Goal: Register for event/course

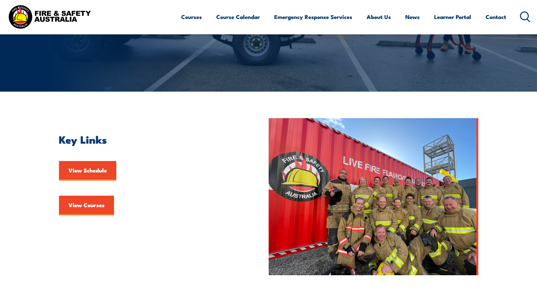
scroll to position [98, 0]
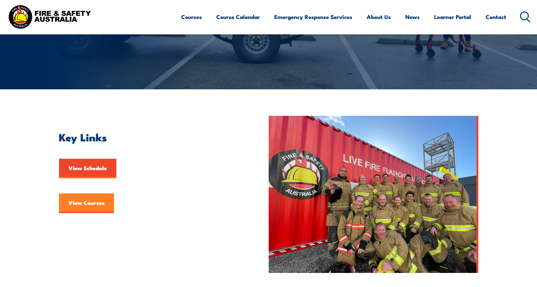
click at [97, 203] on link "View Courses" at bounding box center [86, 204] width 55 height 20
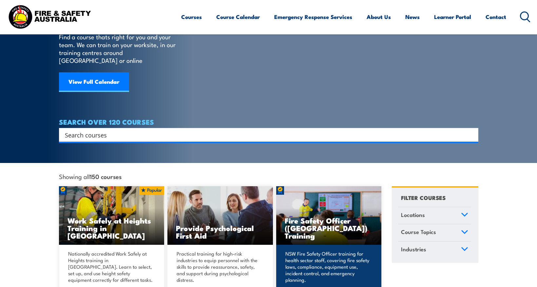
scroll to position [131, 0]
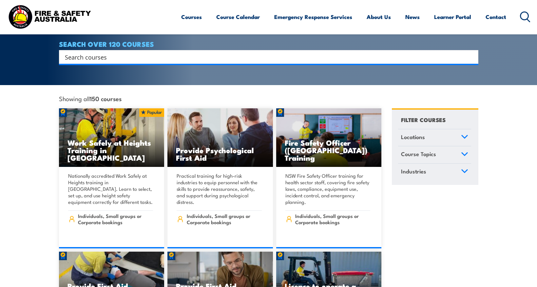
click at [139, 52] on input "Search input" at bounding box center [264, 57] width 399 height 10
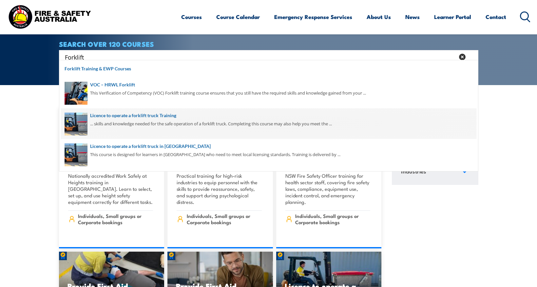
type input "Forklift"
click at [181, 118] on span at bounding box center [269, 124] width 416 height 31
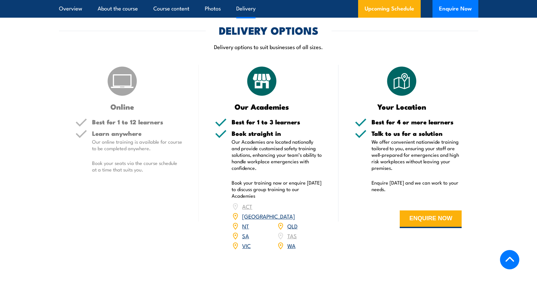
scroll to position [820, 0]
click at [291, 242] on link "WA" at bounding box center [291, 246] width 8 height 8
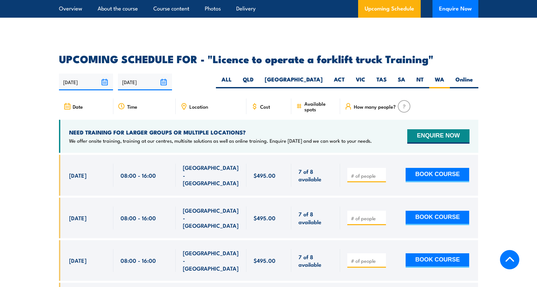
scroll to position [966, 0]
